Goal: Find specific page/section: Find specific page/section

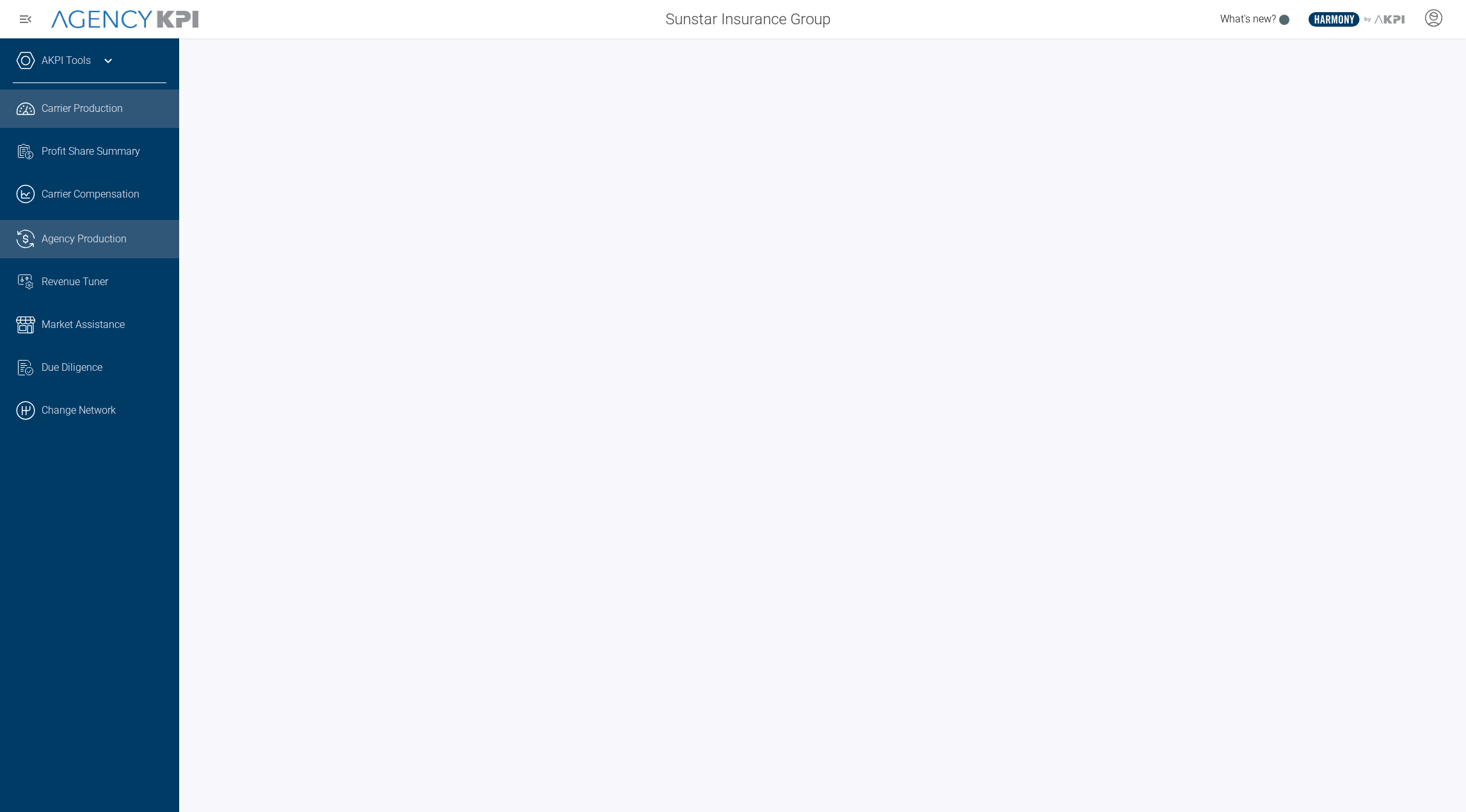
click at [73, 235] on span "Agency Production" at bounding box center [84, 240] width 85 height 15
click at [128, 248] on link ".cls-1{fill:none;stroke:#221f20;stroke-linecap:round;stroke-linejoin:round;stro…" at bounding box center [89, 240] width 179 height 39
click at [99, 60] on div "AKPI Tools" at bounding box center [89, 67] width 154 height 32
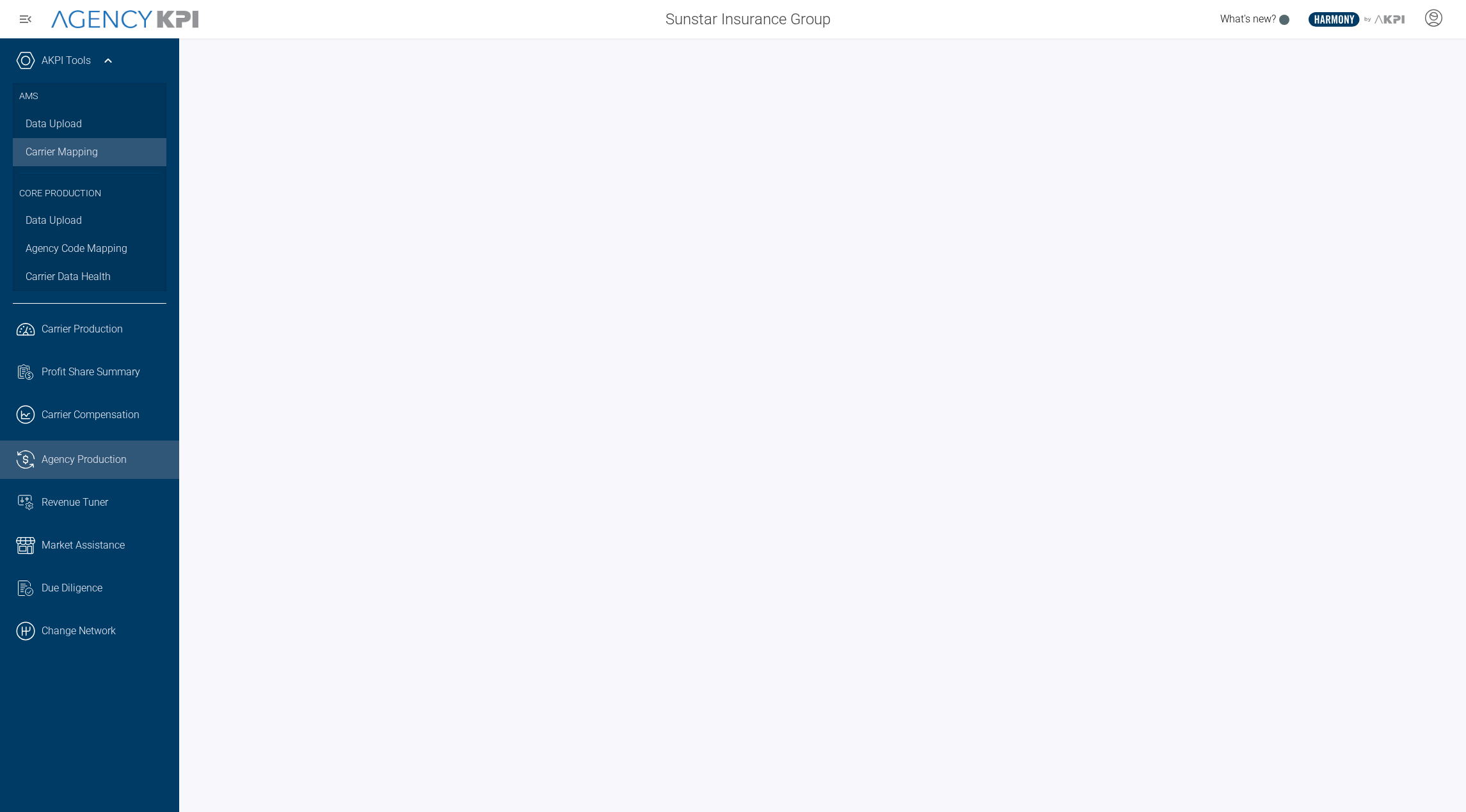
click at [58, 140] on link "Carrier Mapping" at bounding box center [89, 152] width 154 height 28
